Goal: Book appointment/travel/reservation

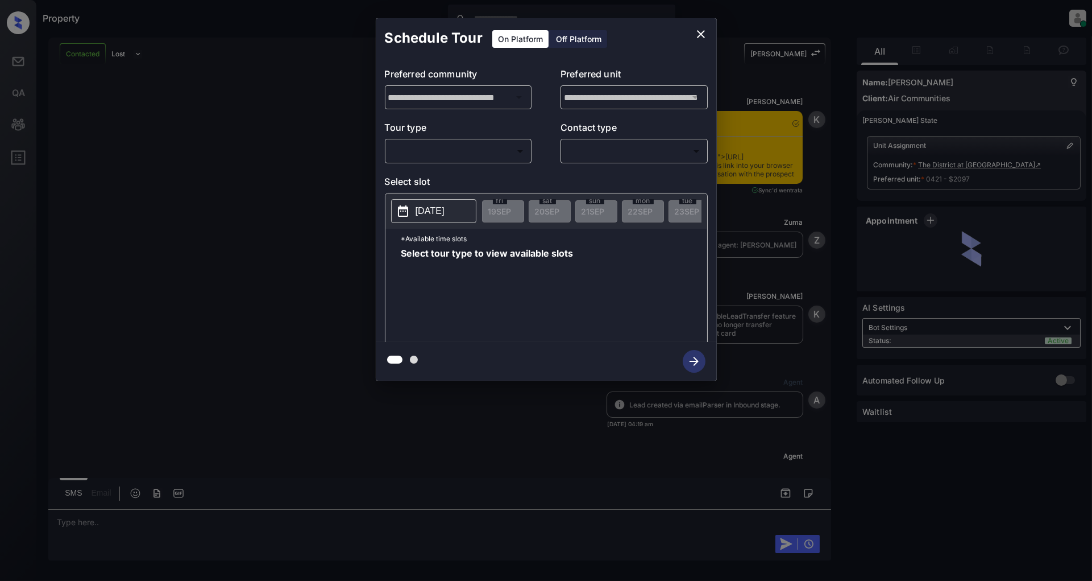
scroll to position [1858, 0]
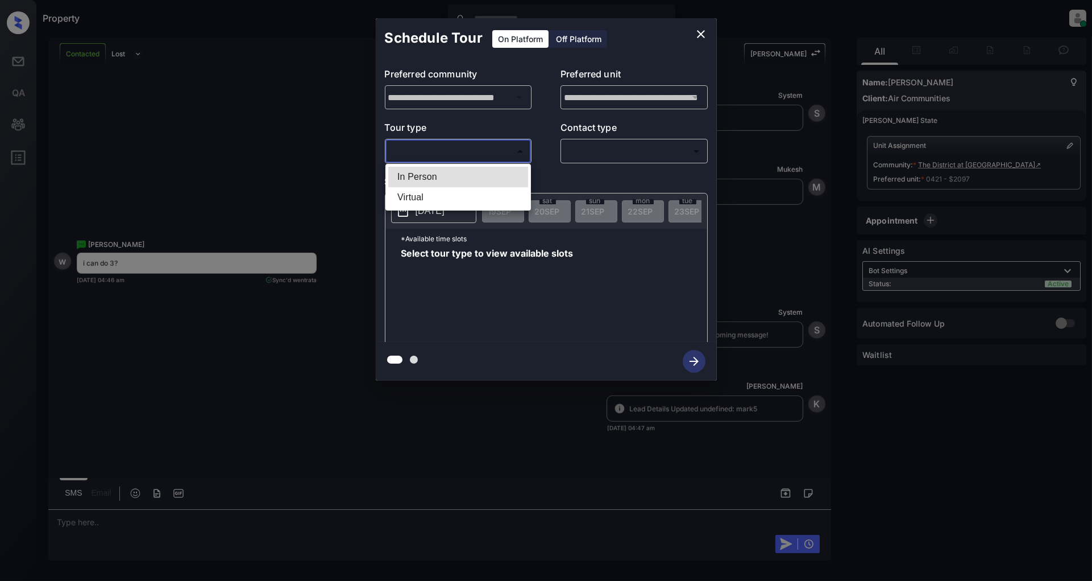
click at [450, 143] on body "Property [PERSON_NAME] Online Set yourself offline Set yourself on break Profil…" at bounding box center [546, 290] width 1092 height 581
click at [440, 176] on li "In Person" at bounding box center [458, 177] width 140 height 20
type input "********"
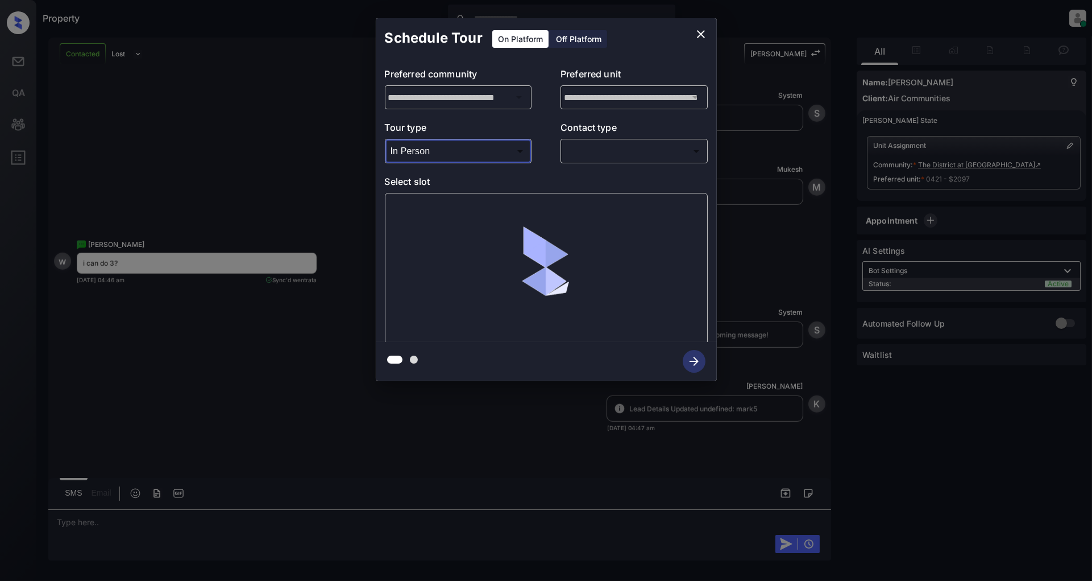
click at [581, 151] on body "Property [PERSON_NAME] Online Set yourself offline Set yourself on break Profil…" at bounding box center [546, 290] width 1092 height 581
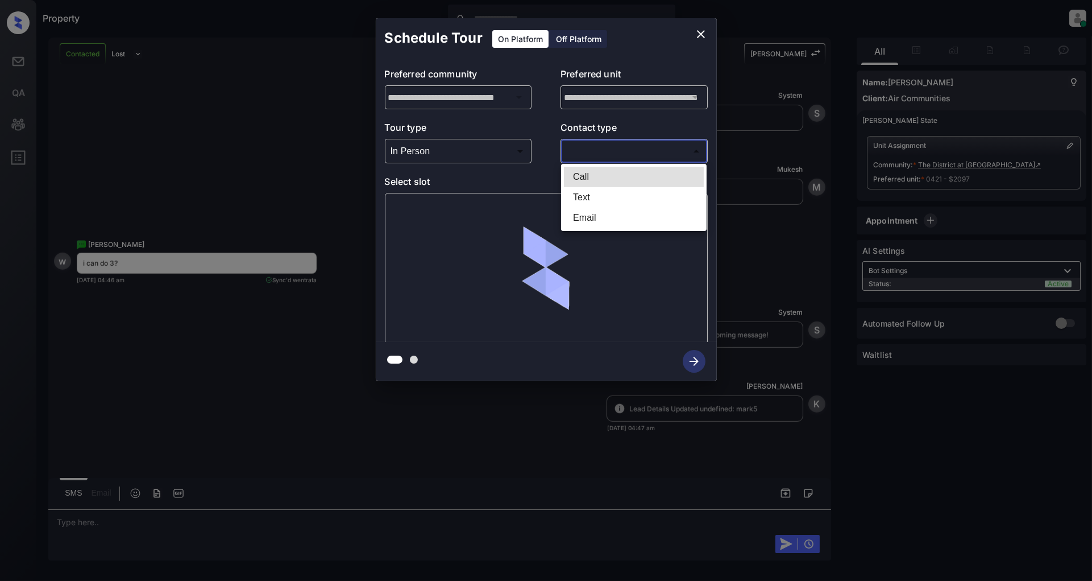
click at [592, 193] on li "Text" at bounding box center [634, 197] width 140 height 20
type input "****"
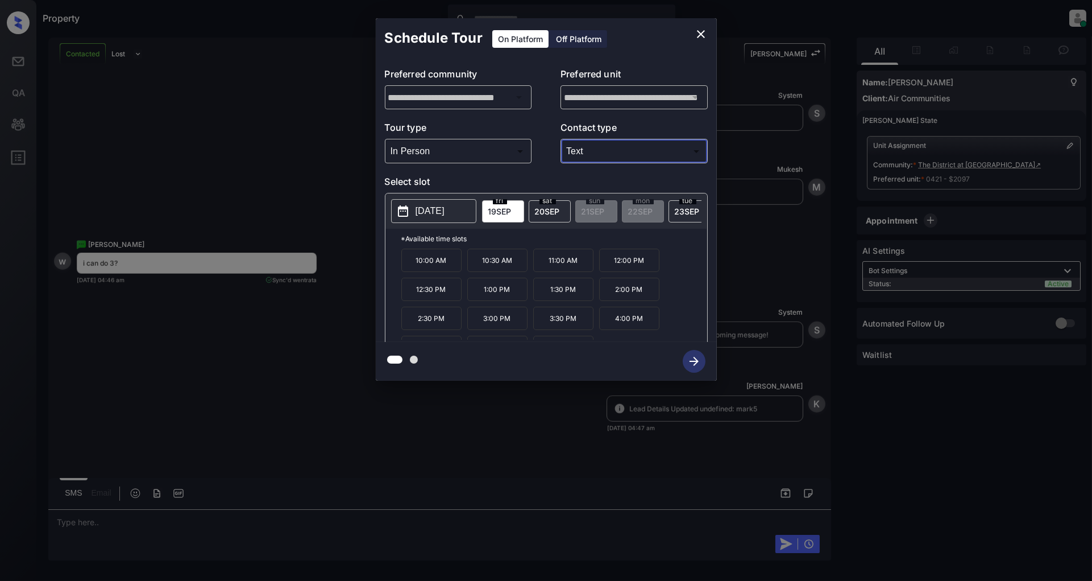
click at [328, 303] on div "**********" at bounding box center [546, 199] width 1092 height 399
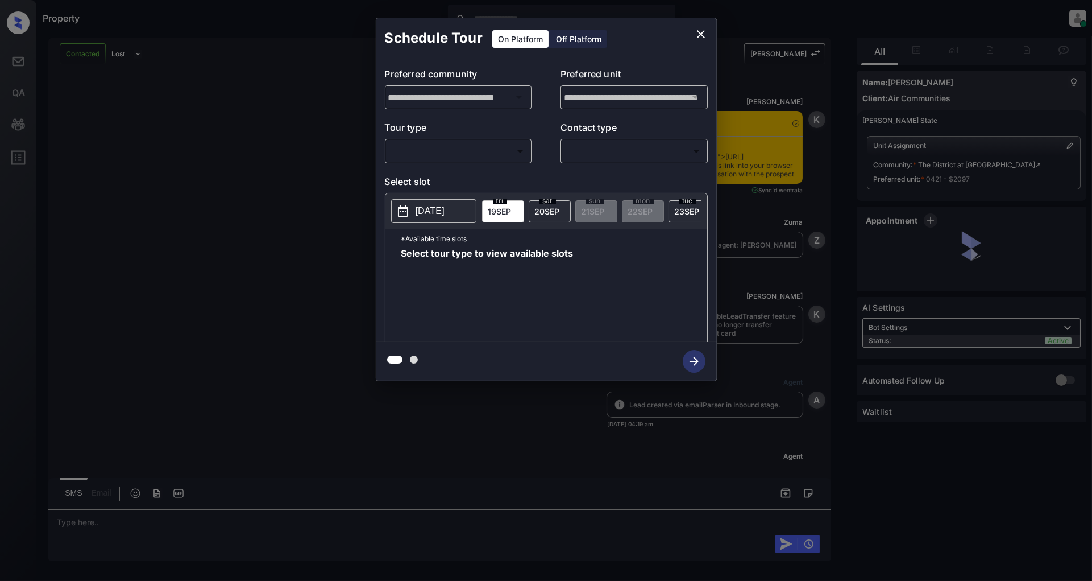
scroll to position [1933, 0]
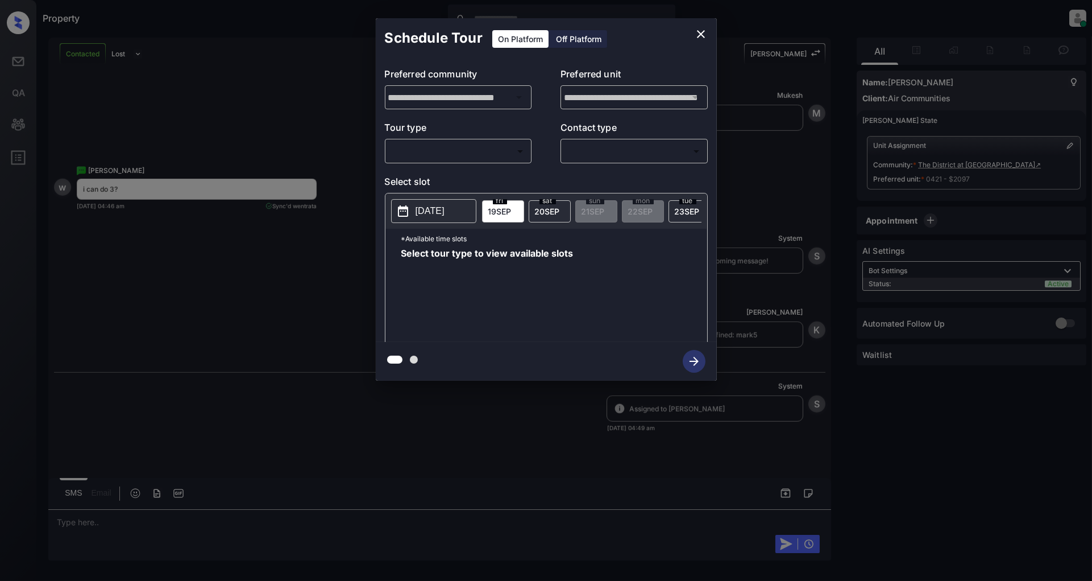
click at [459, 156] on body "Property [PERSON_NAME] Online Set yourself offline Set yourself on break Profil…" at bounding box center [546, 290] width 1092 height 581
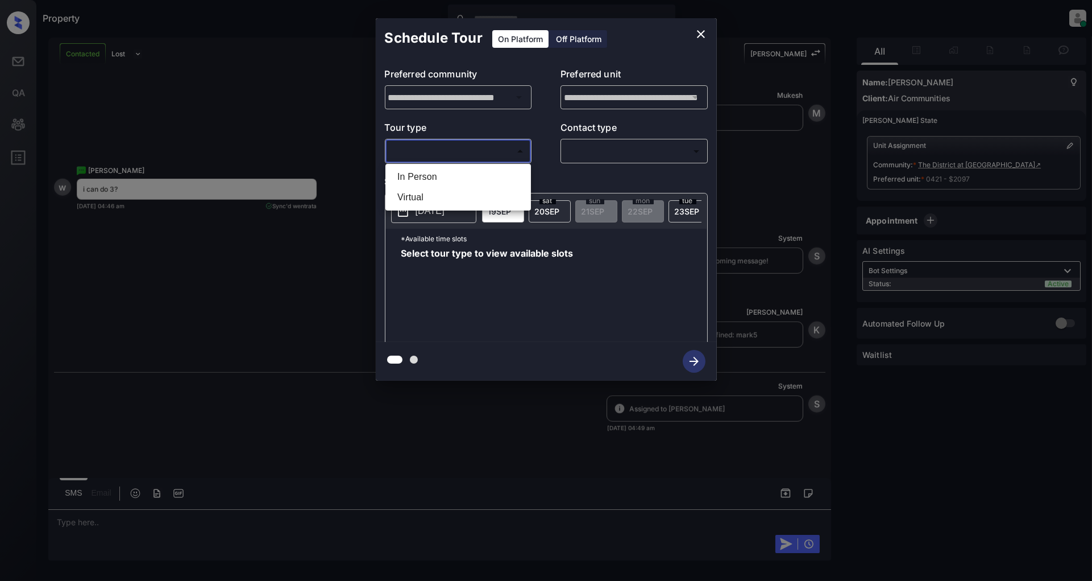
click at [444, 176] on li "In Person" at bounding box center [458, 177] width 140 height 20
type input "********"
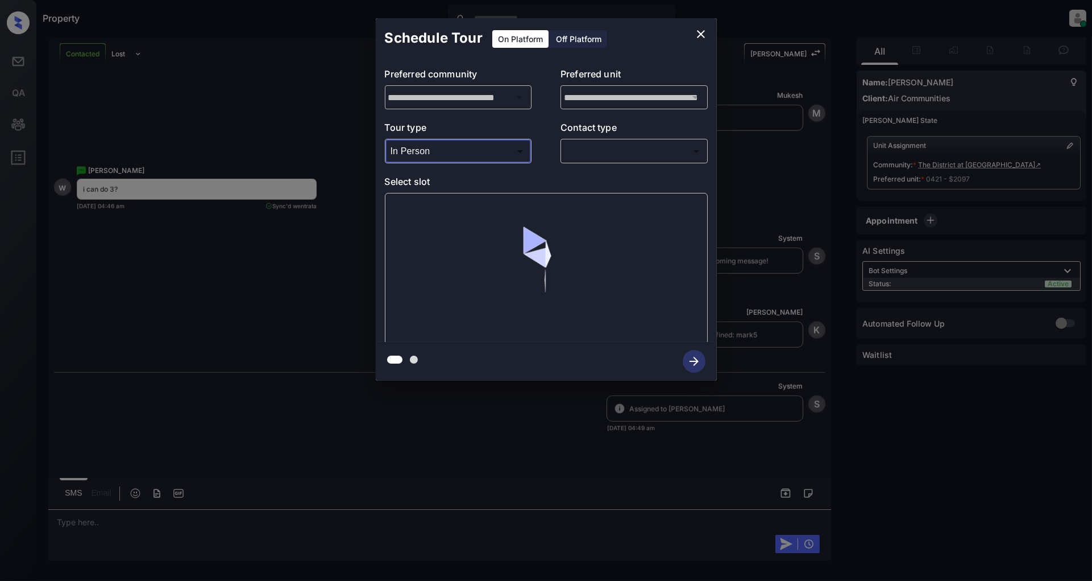
click at [603, 158] on body "Property [PERSON_NAME] Online Set yourself offline Set yourself on break Profil…" at bounding box center [546, 290] width 1092 height 581
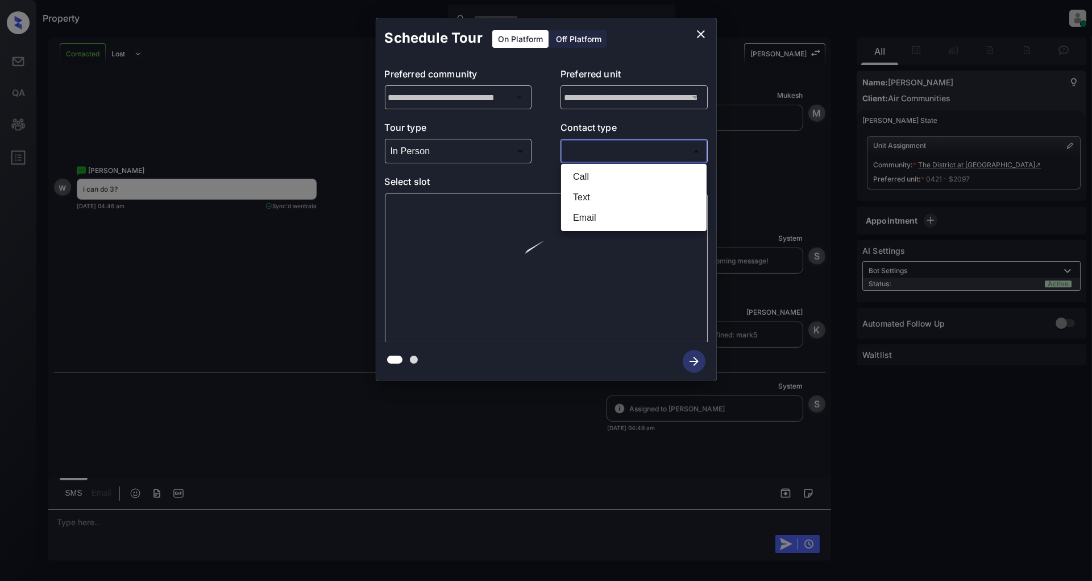
click at [595, 190] on li "Text" at bounding box center [634, 197] width 140 height 20
type input "****"
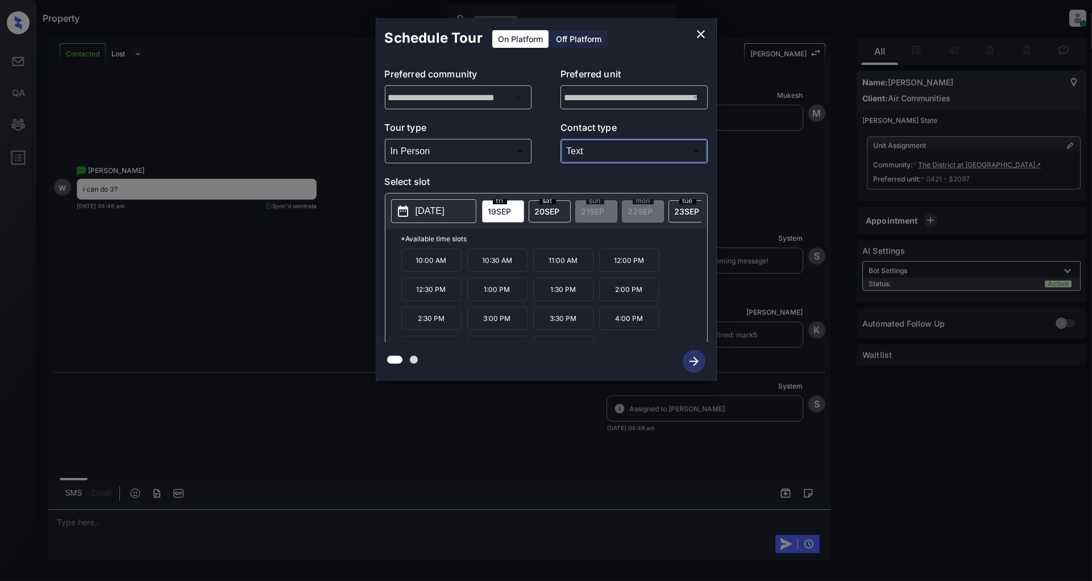
click at [502, 326] on p "3:00 PM" at bounding box center [497, 317] width 60 height 23
click at [690, 368] on icon "button" at bounding box center [694, 361] width 23 height 23
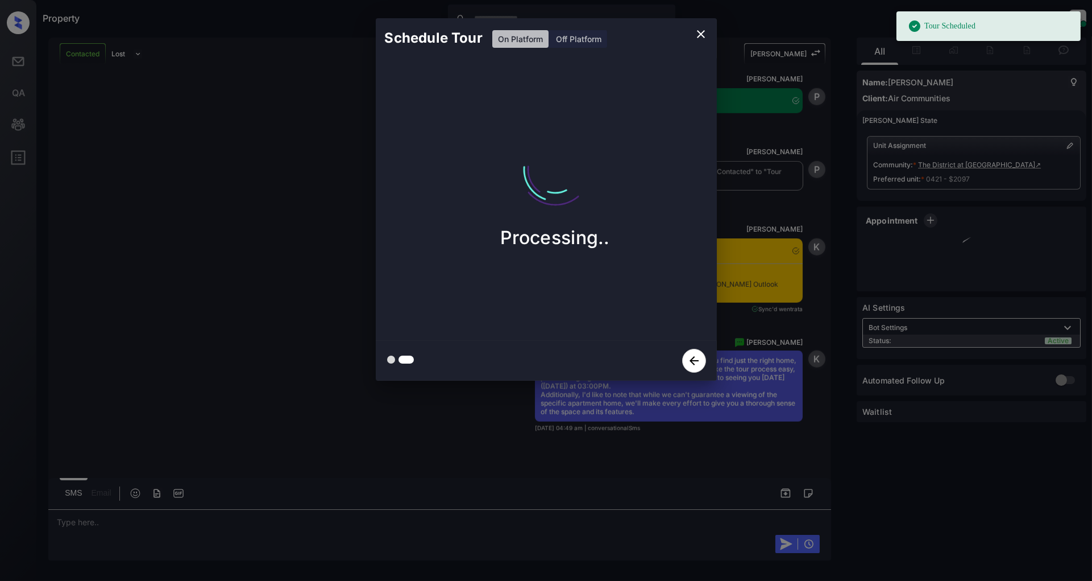
scroll to position [2311, 0]
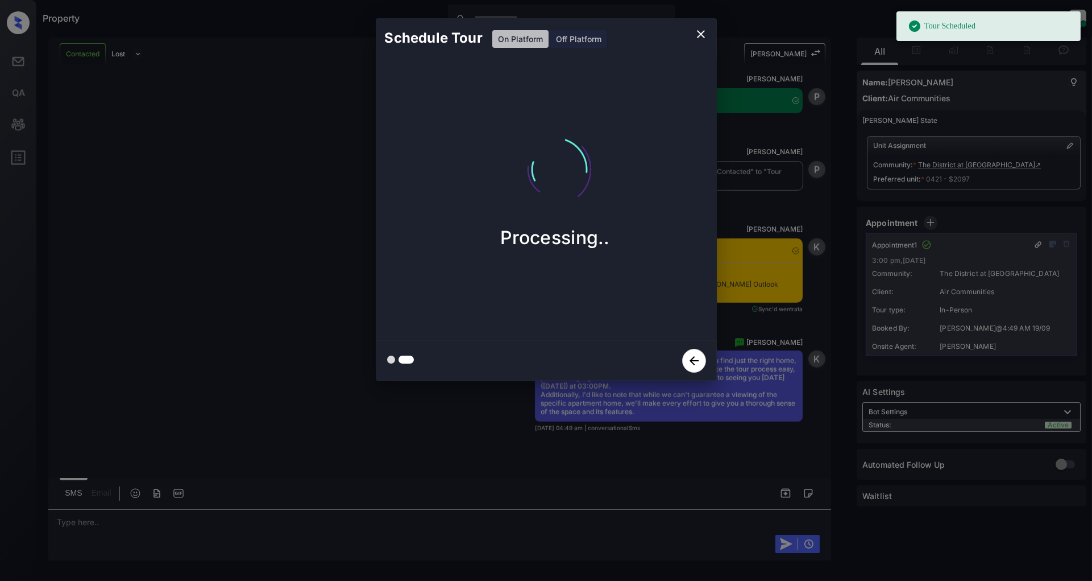
click at [704, 35] on icon "close" at bounding box center [701, 34] width 14 height 14
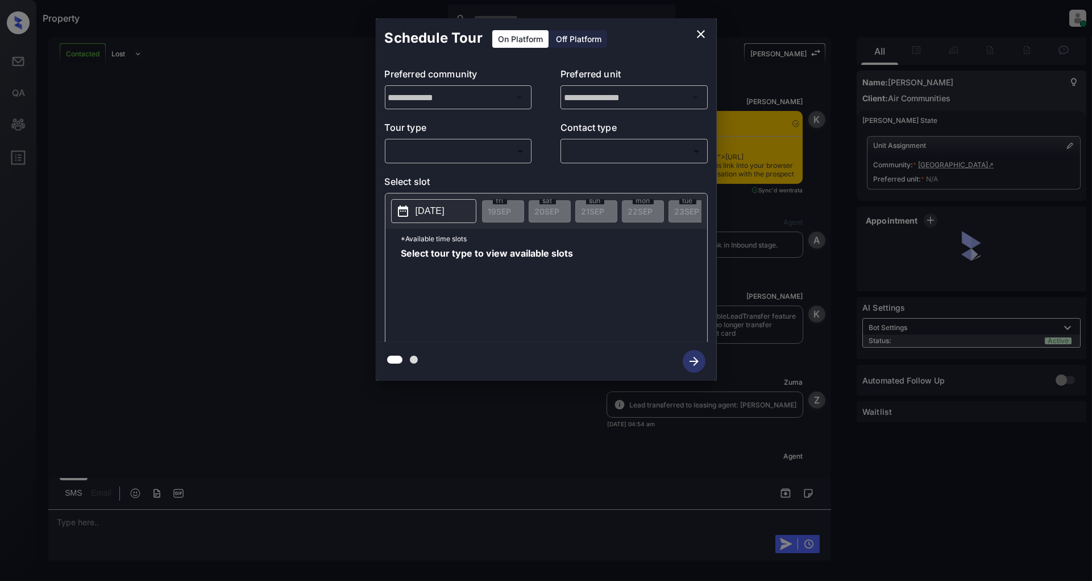
scroll to position [1344, 0]
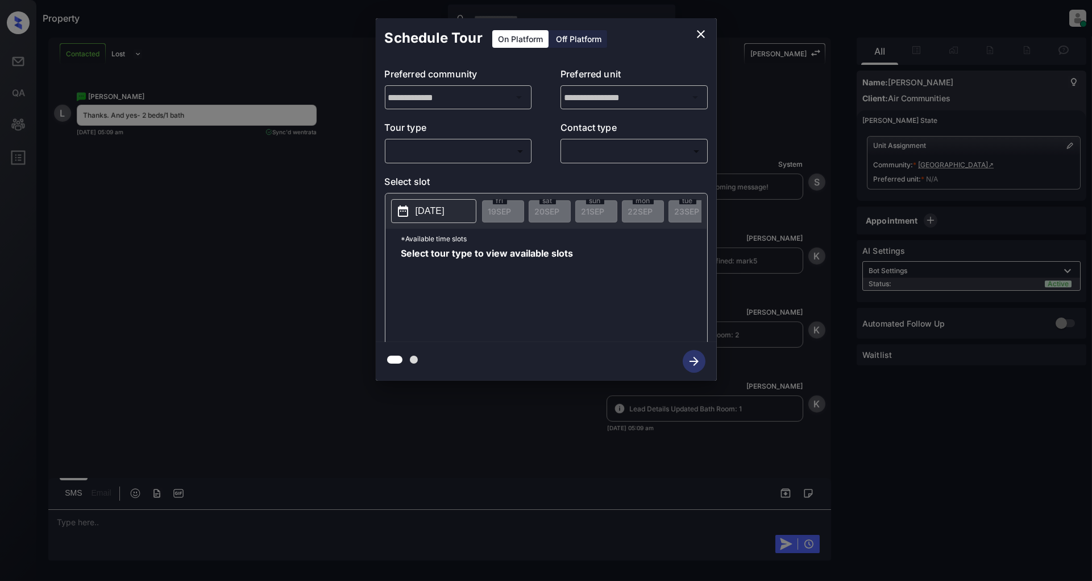
click at [465, 156] on body "Property Patrick Deasis Online Set yourself offline Set yourself on break Profi…" at bounding box center [546, 290] width 1092 height 581
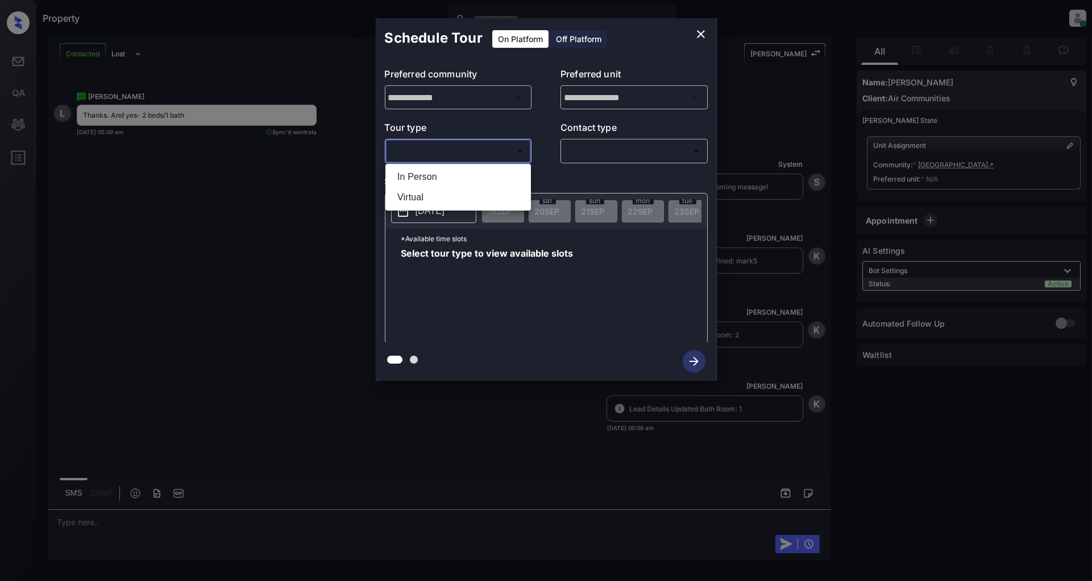
click at [445, 171] on li "In Person" at bounding box center [458, 177] width 140 height 20
type input "********"
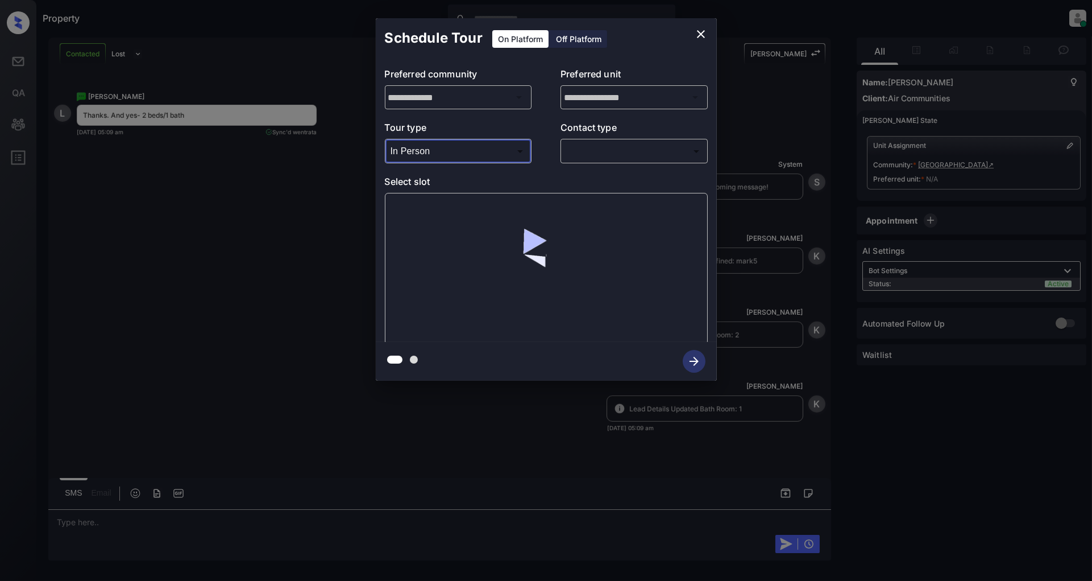
click at [600, 158] on body "Property Patrick Deasis Online Set yourself offline Set yourself on break Profi…" at bounding box center [546, 290] width 1092 height 581
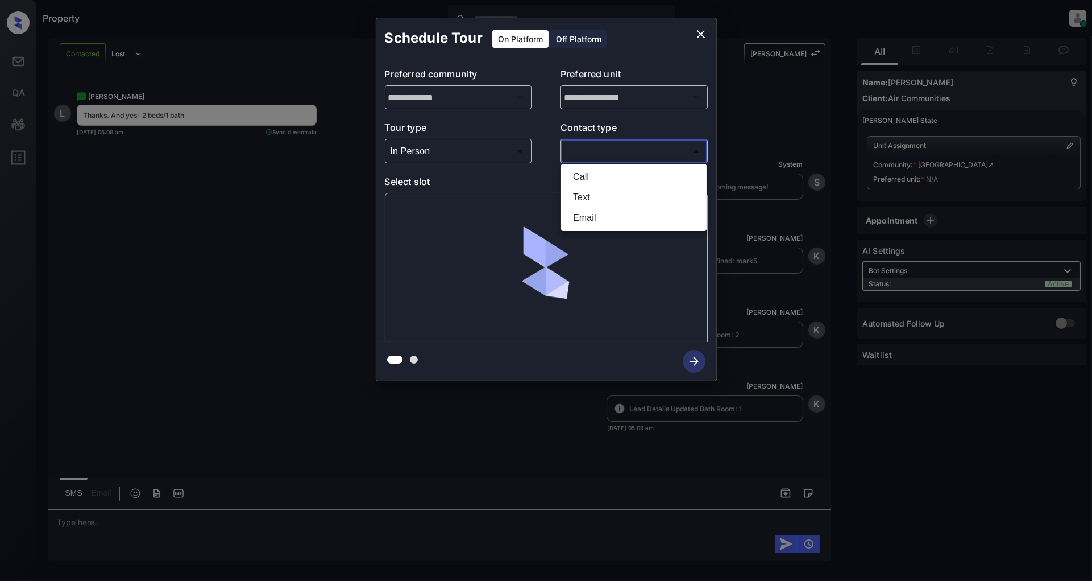
click at [596, 198] on li "Text" at bounding box center [634, 197] width 140 height 20
type input "****"
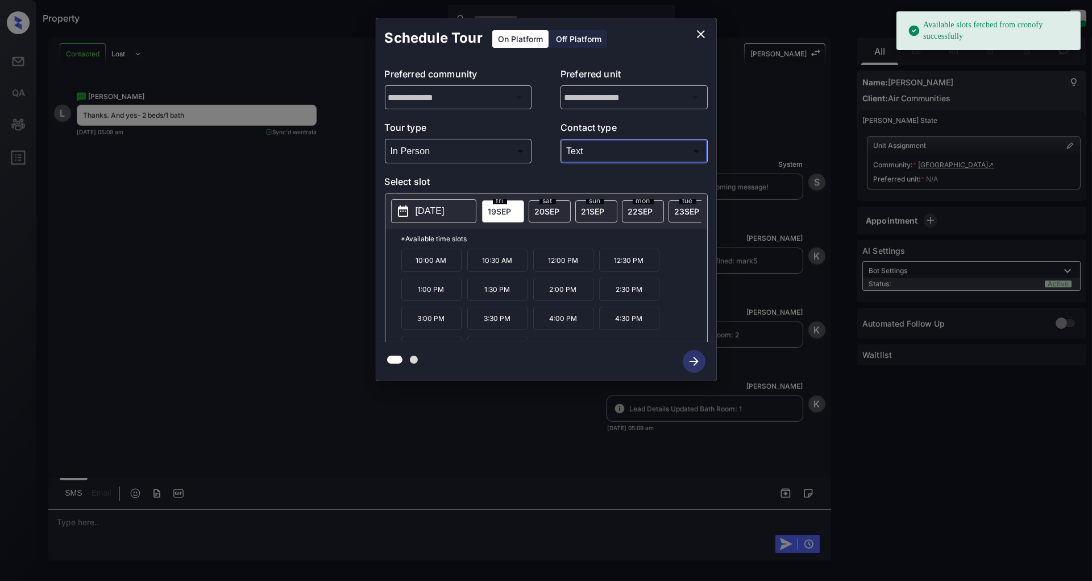
click at [417, 210] on p "[DATE]" at bounding box center [430, 211] width 29 height 14
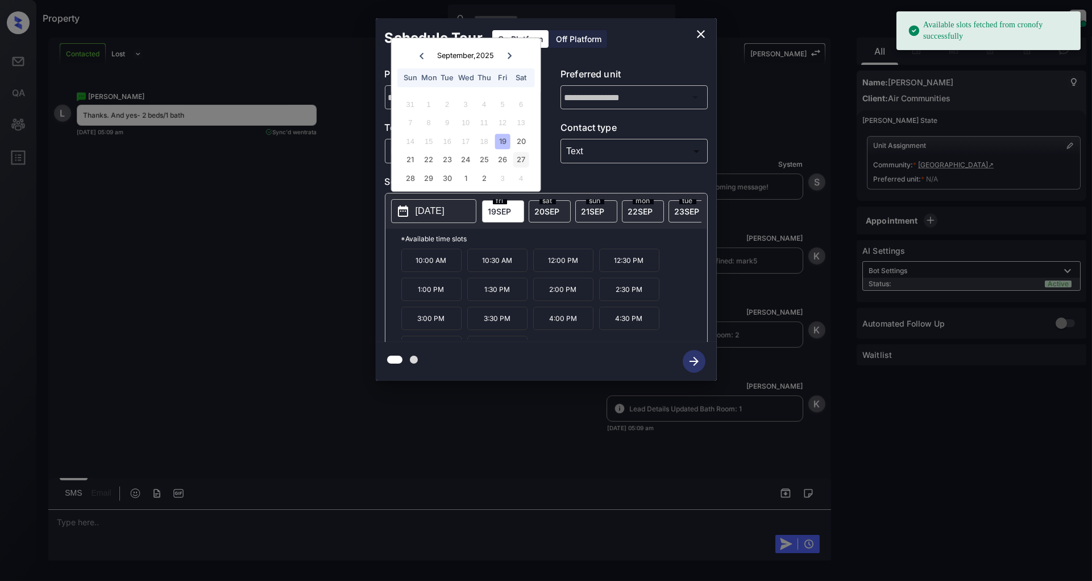
click at [522, 154] on div "27" at bounding box center [520, 159] width 15 height 15
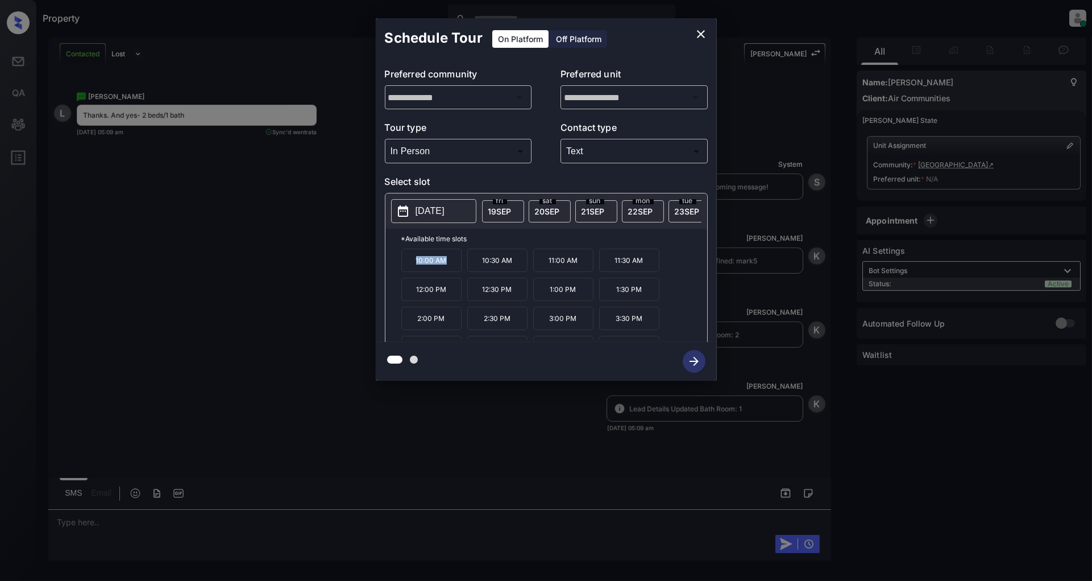
drag, startPoint x: 453, startPoint y: 264, endPoint x: 394, endPoint y: 264, distance: 58.6
click at [394, 264] on div "*Available time slots 10:00 AM 10:30 AM 11:00 AM 11:30 AM 12:00 PM 12:30 PM 1:0…" at bounding box center [547, 287] width 322 height 117
copy p "10:00 AM"
drag, startPoint x: 516, startPoint y: 299, endPoint x: 480, endPoint y: 299, distance: 35.8
click at [480, 299] on p "12:30 PM" at bounding box center [497, 288] width 60 height 23
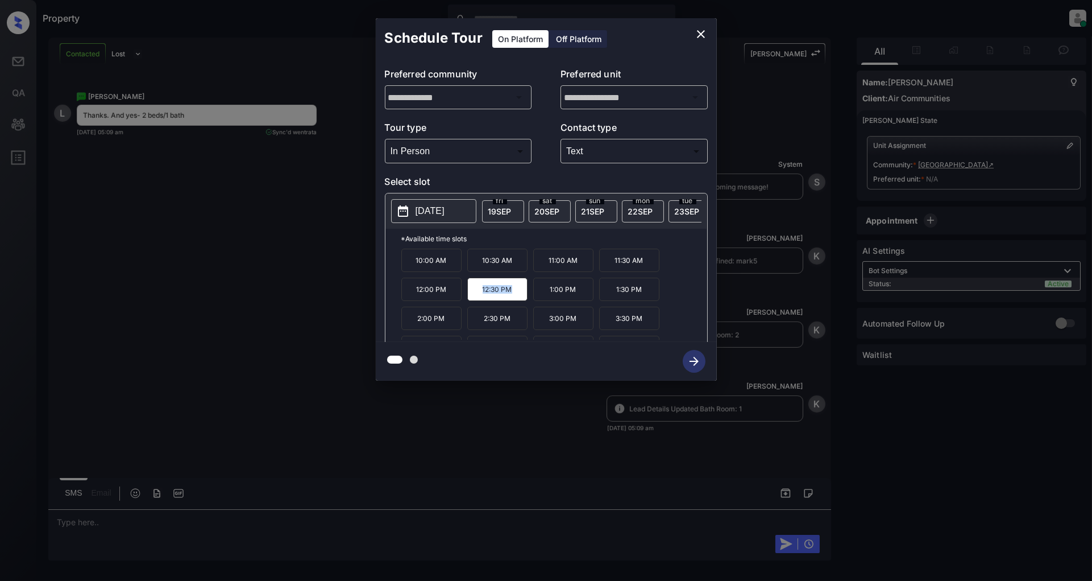
copy p "12:30 PM"
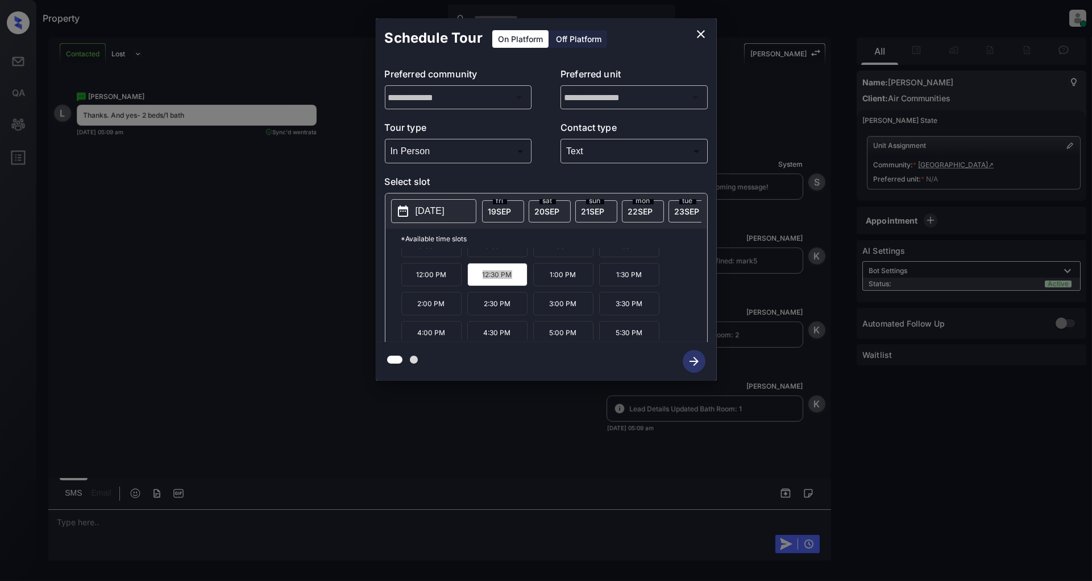
scroll to position [19, 0]
drag, startPoint x: 645, startPoint y: 308, endPoint x: 617, endPoint y: 308, distance: 28.4
click at [617, 308] on p "3:30 PM" at bounding box center [629, 298] width 60 height 23
copy p "3:30 PM"
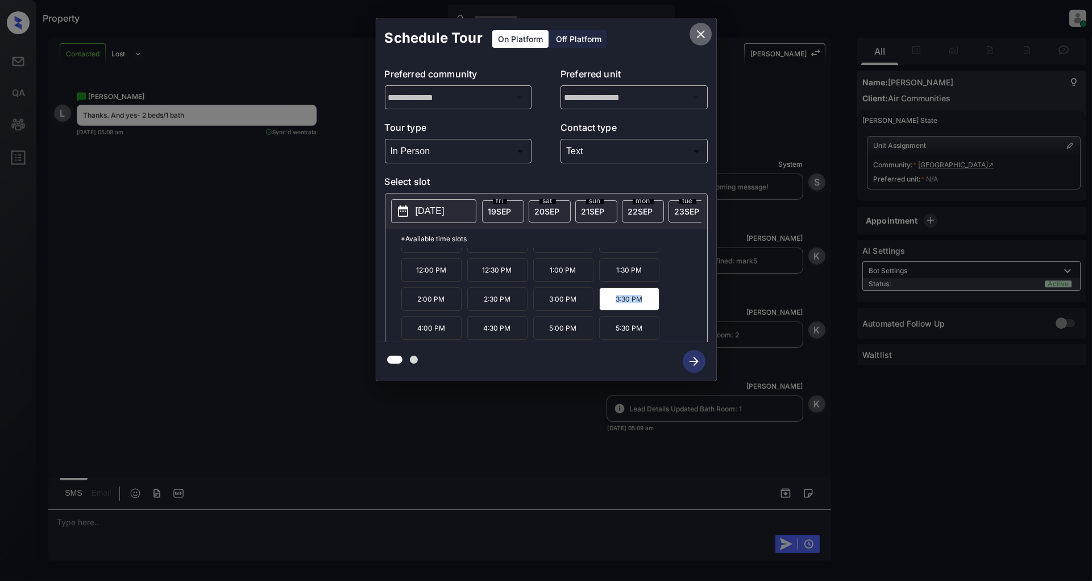
click at [706, 33] on icon "close" at bounding box center [701, 34] width 14 height 14
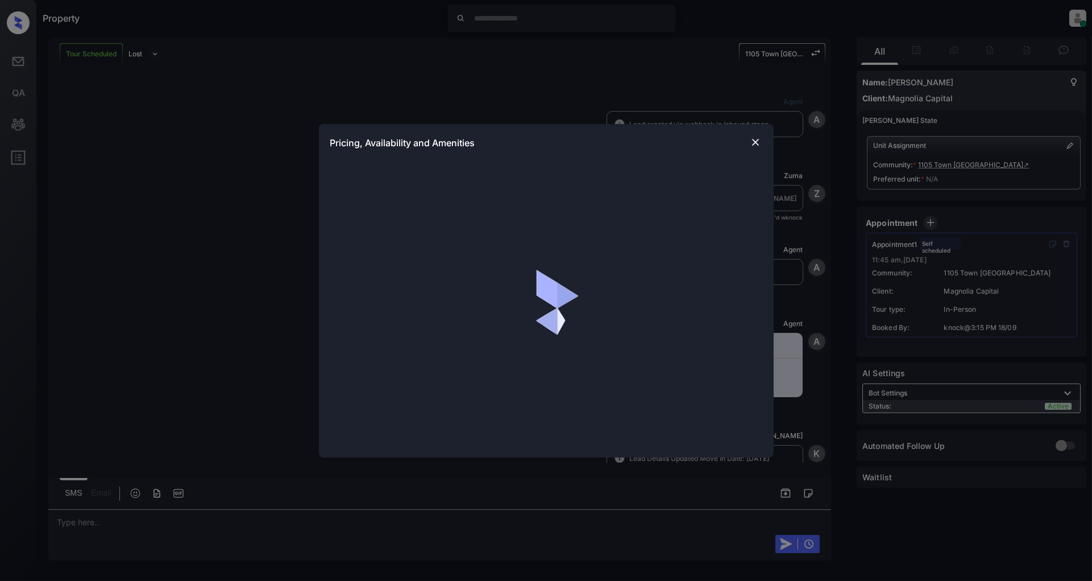
scroll to position [958, 0]
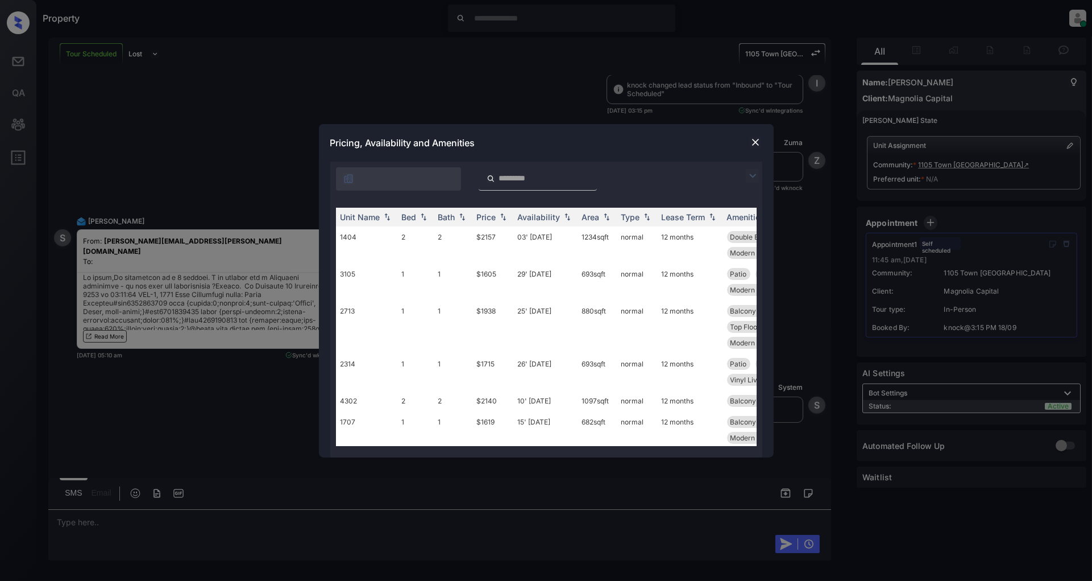
click at [747, 173] on img at bounding box center [753, 176] width 14 height 14
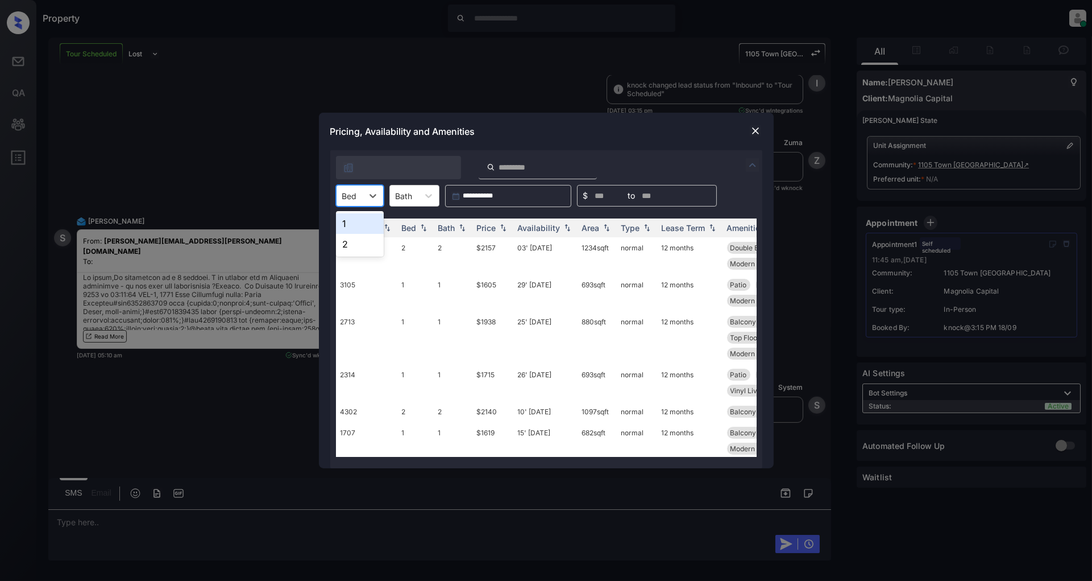
click at [343, 198] on input "text" at bounding box center [343, 196] width 2 height 10
click at [365, 225] on div "1" at bounding box center [360, 223] width 48 height 20
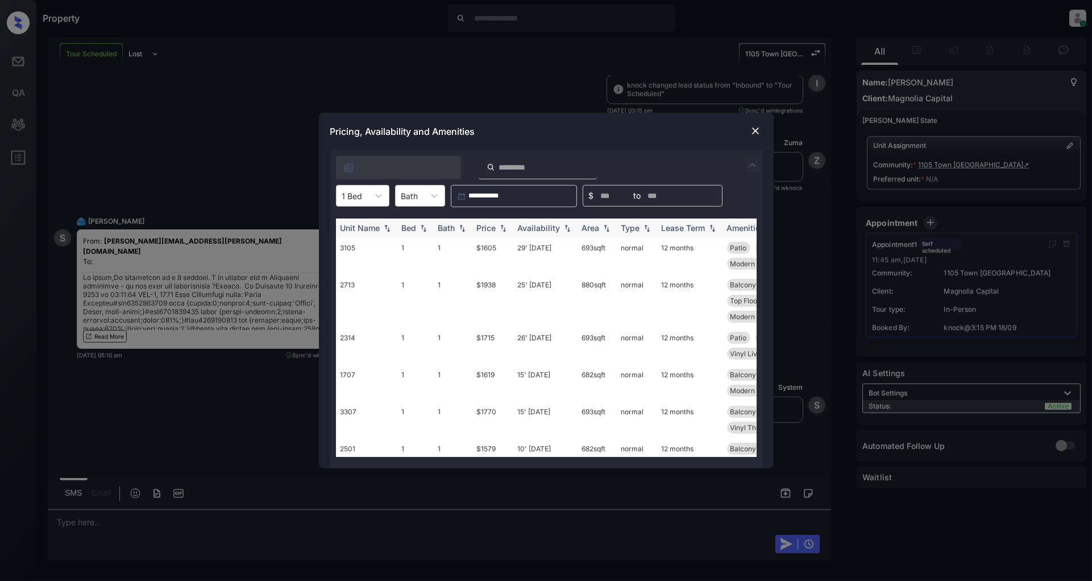
click at [491, 225] on div "Price" at bounding box center [486, 228] width 19 height 10
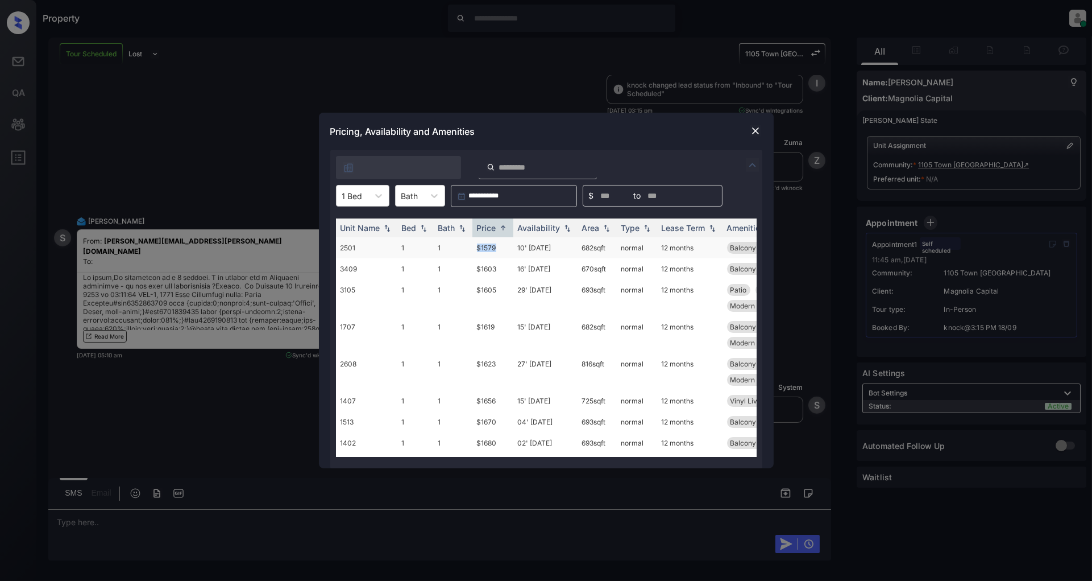
drag, startPoint x: 507, startPoint y: 245, endPoint x: 467, endPoint y: 245, distance: 39.8
click at [467, 245] on tr "2501 1 1 $1579 10' Sep 25 682 sqft normal 12 months Balcony - Large View-Pool M…" at bounding box center [633, 247] width 594 height 21
copy tr "$1579"
click at [759, 124] on div at bounding box center [756, 131] width 14 height 14
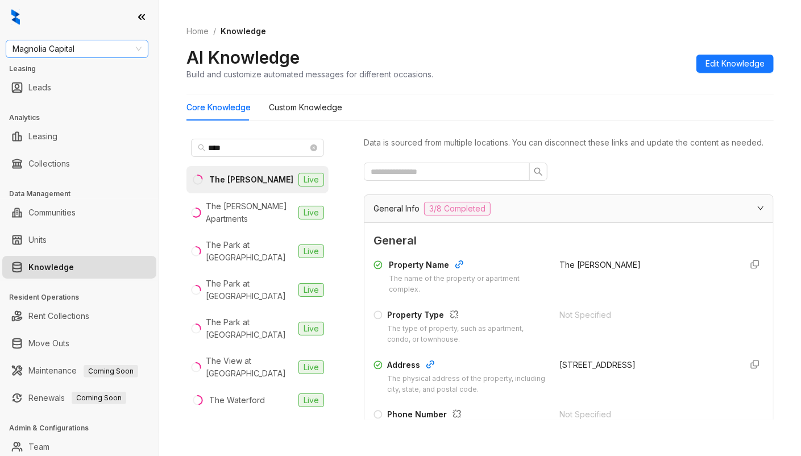
scroll to position [151, 0]
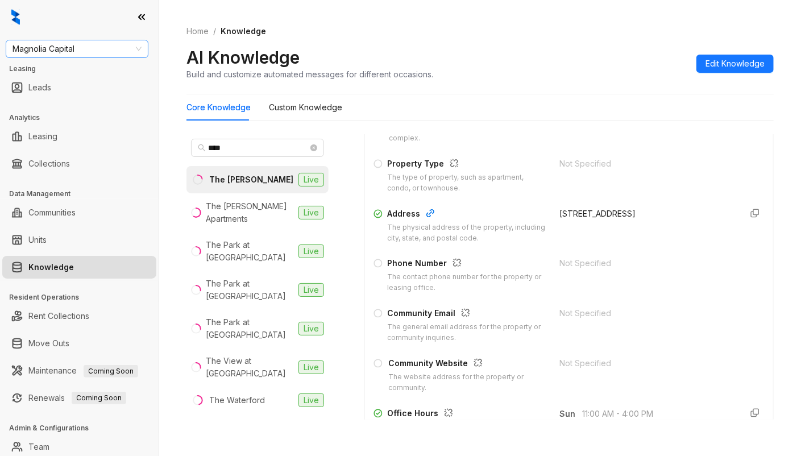
click at [103, 48] on span "Magnolia Capital" at bounding box center [77, 48] width 129 height 17
type input "***"
click at [89, 69] on div "Magnolia Capital" at bounding box center [77, 71] width 125 height 13
